Goal: Information Seeking & Learning: Learn about a topic

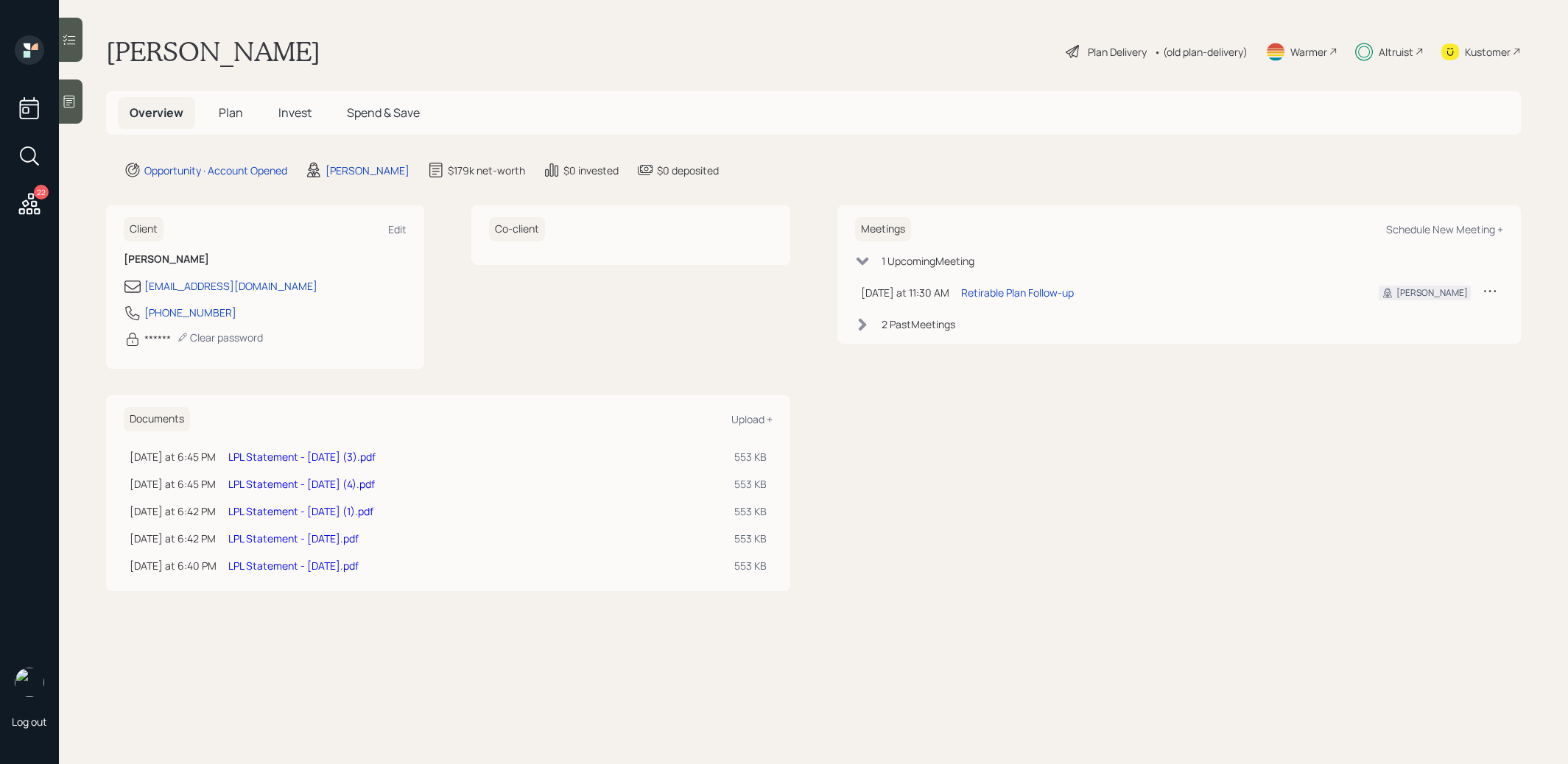
click at [295, 119] on span "Invest" at bounding box center [295, 112] width 33 height 16
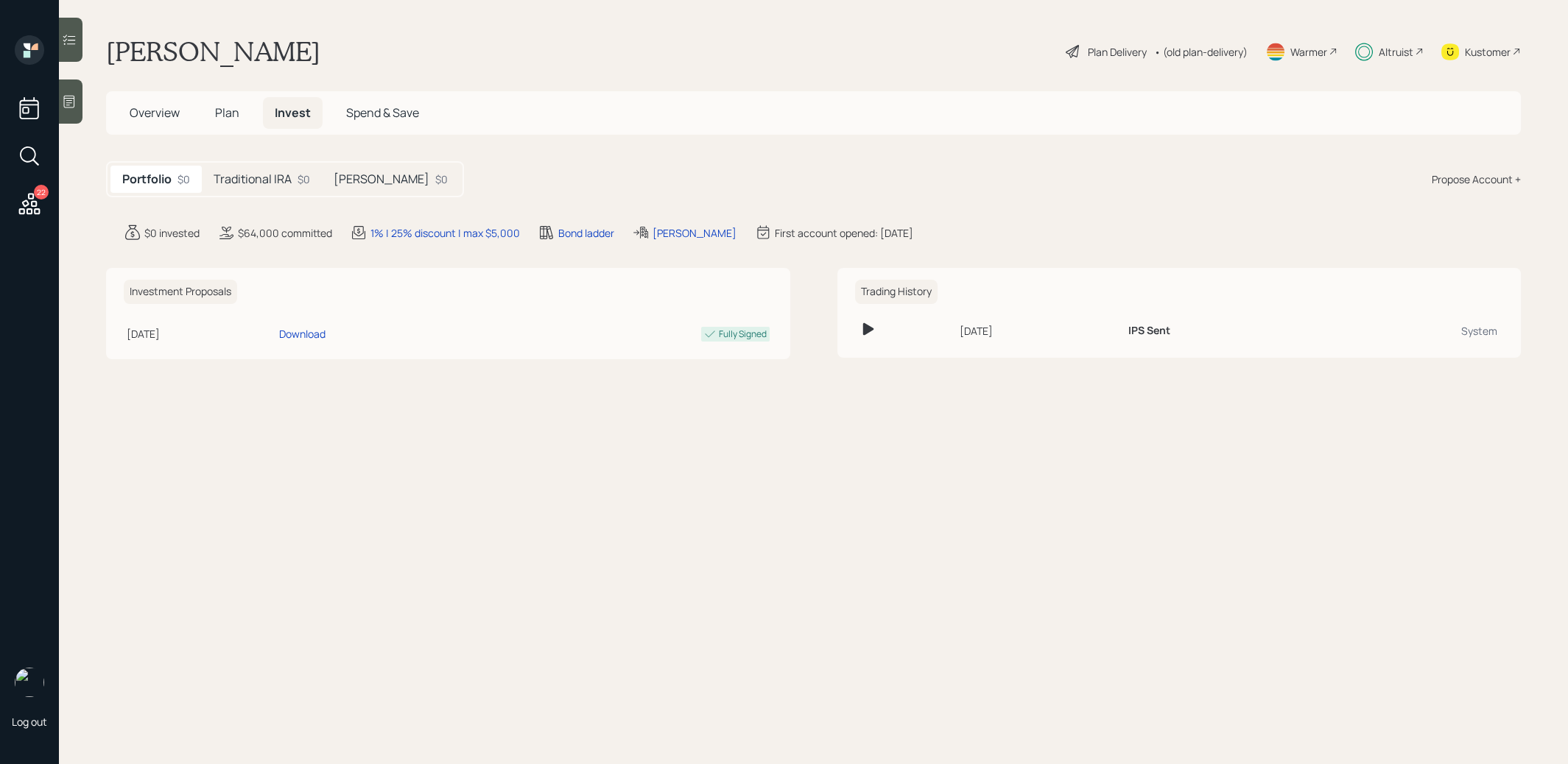
click at [265, 178] on h5 "Traditional IRA" at bounding box center [252, 178] width 78 height 14
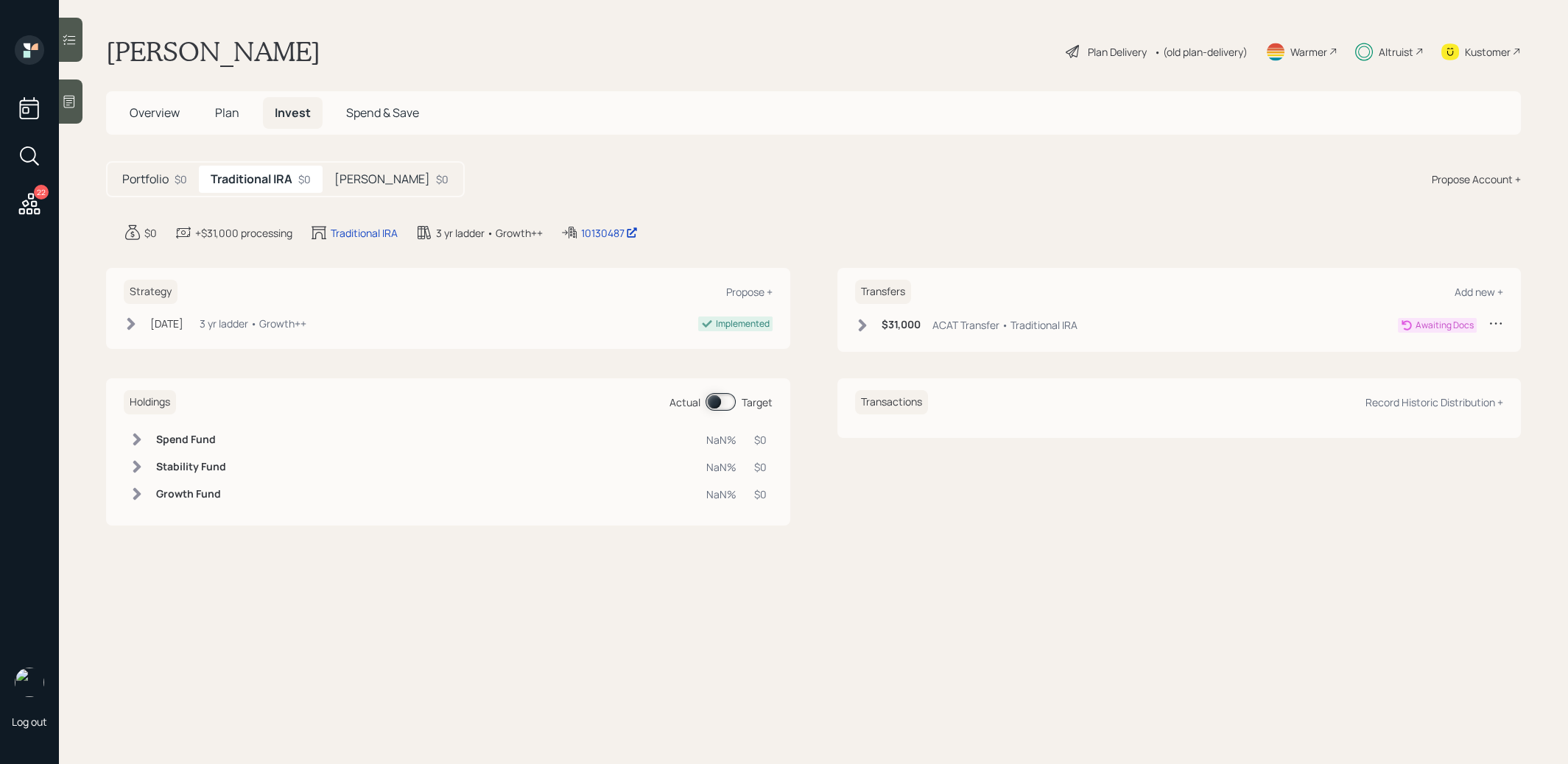
click at [374, 181] on h5 "[PERSON_NAME]" at bounding box center [382, 178] width 95 height 14
click at [601, 228] on div "10130486" at bounding box center [630, 233] width 59 height 15
